Goal: Navigation & Orientation: Find specific page/section

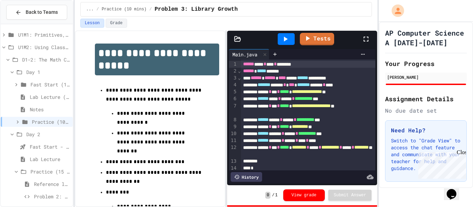
click at [10, 72] on icon at bounding box center [12, 72] width 6 height 6
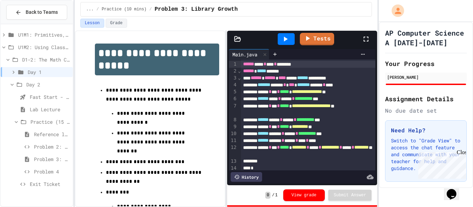
click at [16, 121] on icon at bounding box center [16, 122] width 6 height 6
click at [45, 136] on span "Exit Ticket" at bounding box center [50, 134] width 40 height 7
